Goal: Find contact information: Find contact information

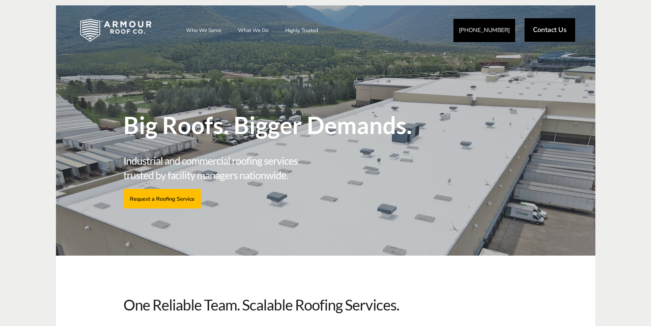
click at [553, 32] on span "Contact Us" at bounding box center [550, 30] width 34 height 7
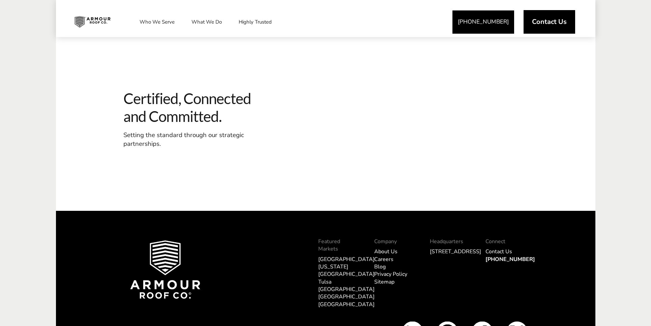
scroll to position [789, 0]
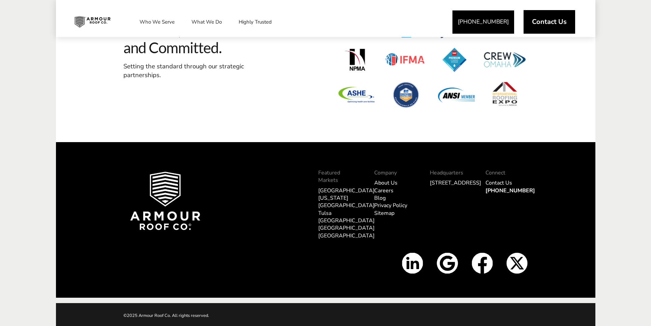
click at [487, 267] on img at bounding box center [482, 263] width 21 height 21
click at [445, 261] on img at bounding box center [447, 263] width 21 height 21
click at [415, 260] on img at bounding box center [412, 263] width 21 height 21
click at [479, 259] on img at bounding box center [482, 263] width 21 height 21
click at [518, 266] on img at bounding box center [517, 263] width 21 height 21
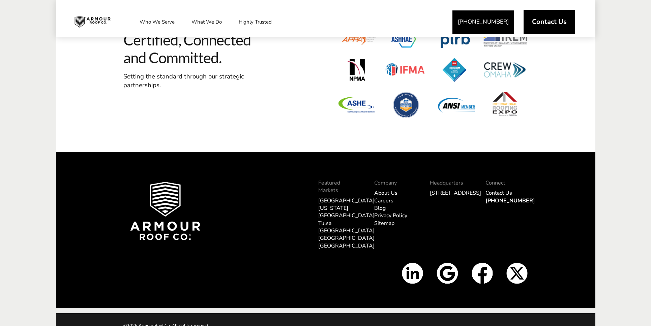
click at [389, 187] on p "Company" at bounding box center [395, 182] width 42 height 7
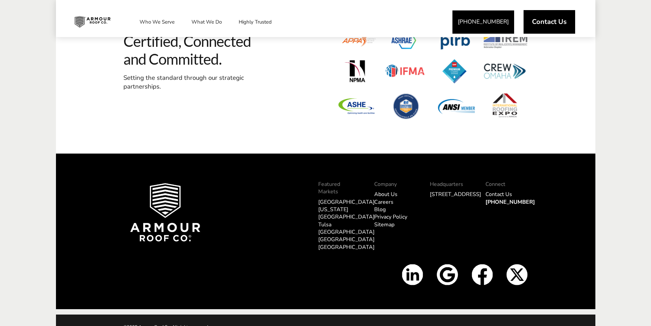
scroll to position [777, 0]
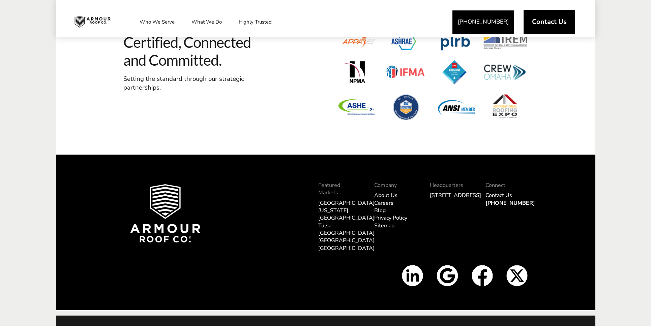
click at [388, 199] on link "About Us" at bounding box center [385, 195] width 23 height 7
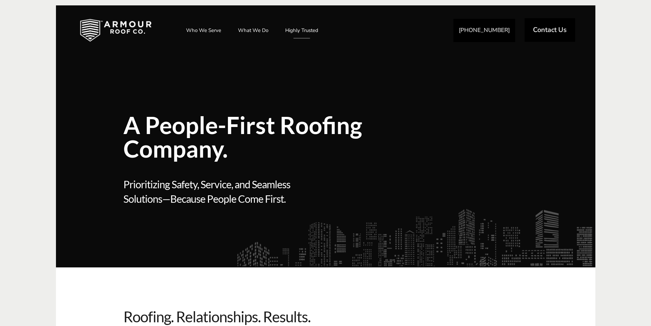
click at [557, 30] on span "Contact Us" at bounding box center [550, 30] width 34 height 7
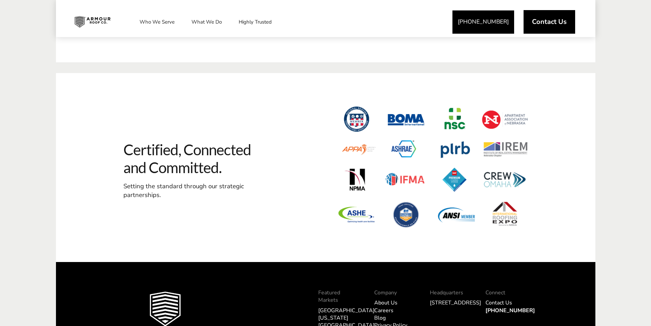
scroll to position [670, 0]
